Goal: Obtain resource: Download file/media

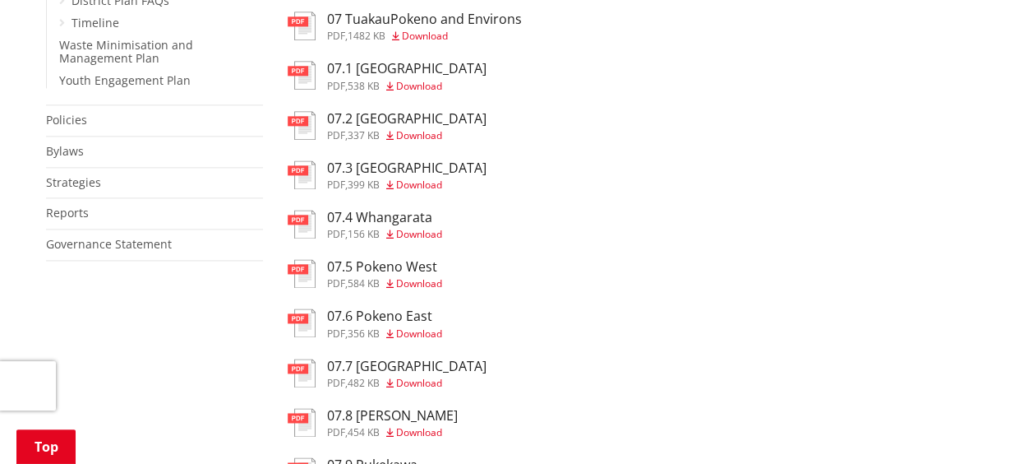
scroll to position [1016, 0]
click at [435, 35] on span "Download" at bounding box center [425, 34] width 46 height 14
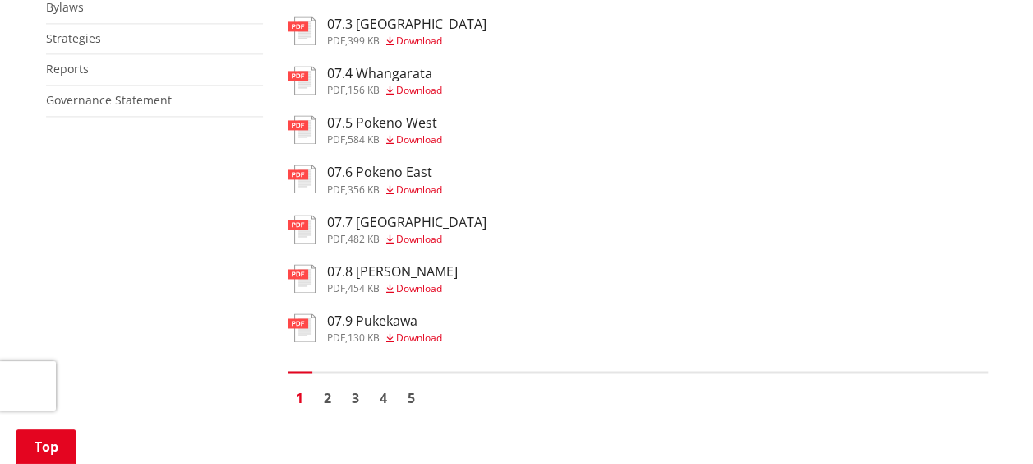
scroll to position [1160, 0]
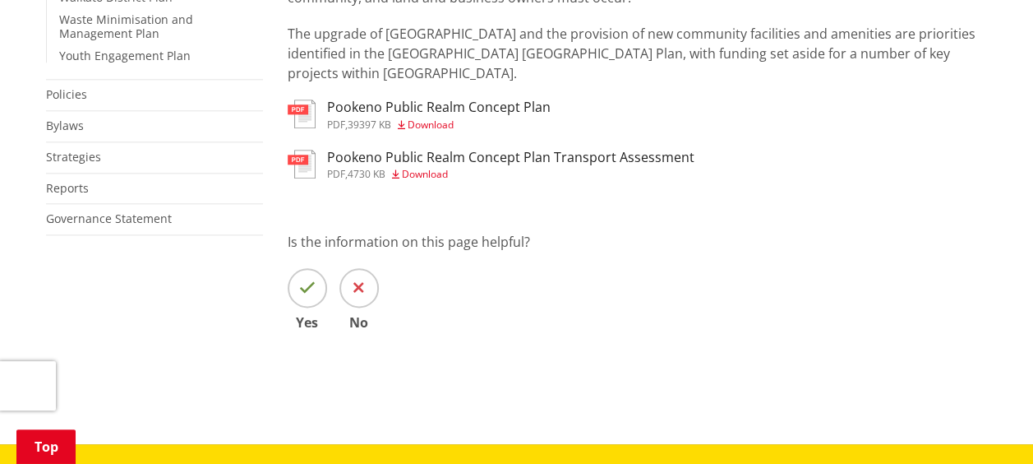
scroll to position [893, 0]
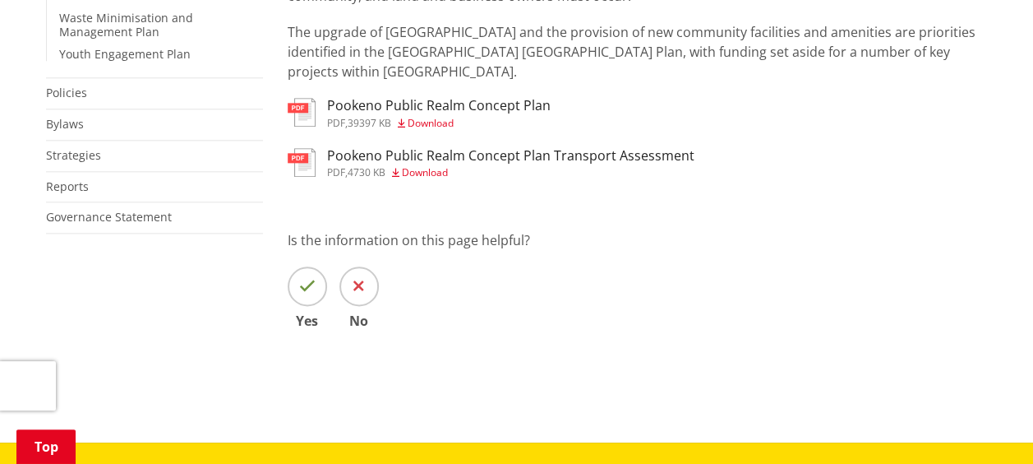
click at [441, 116] on span "Download" at bounding box center [431, 123] width 46 height 14
